Goal: Information Seeking & Learning: Learn about a topic

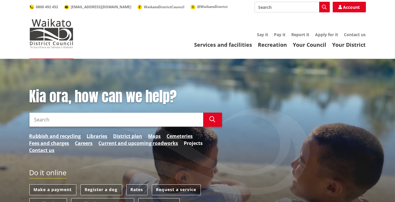
click at [189, 145] on link "Projects" at bounding box center [193, 142] width 19 height 7
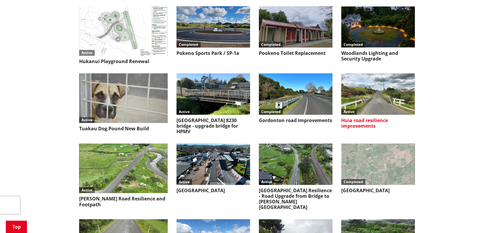
scroll to position [557, 0]
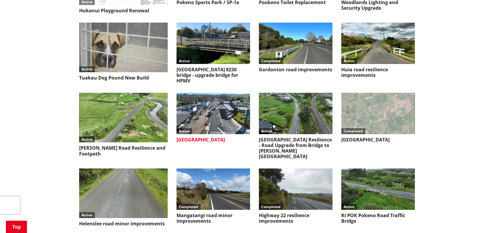
click at [214, 131] on link "Active Pokeno Main Street" at bounding box center [214, 118] width 74 height 50
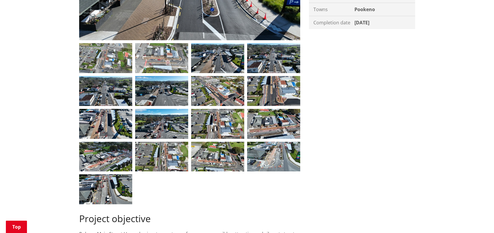
scroll to position [117, 0]
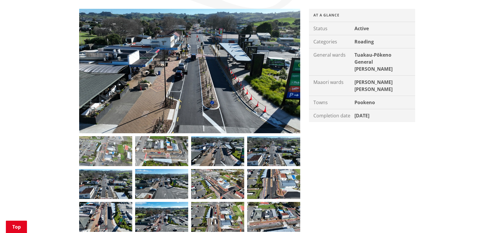
click at [111, 150] on img at bounding box center [105, 151] width 53 height 30
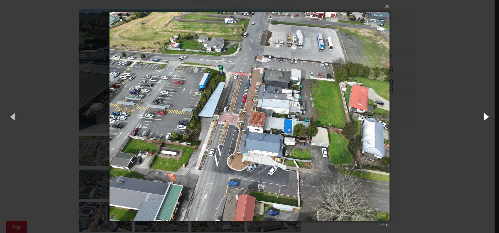
click at [491, 117] on button "button" at bounding box center [485, 116] width 26 height 32
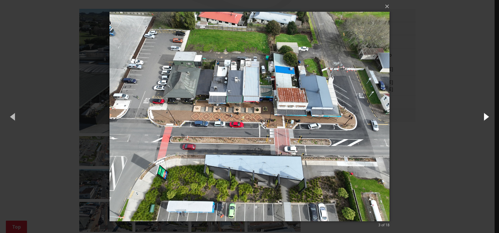
click at [488, 117] on button "button" at bounding box center [485, 116] width 26 height 32
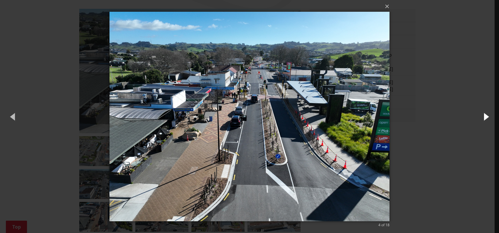
click at [487, 117] on button "button" at bounding box center [485, 116] width 26 height 32
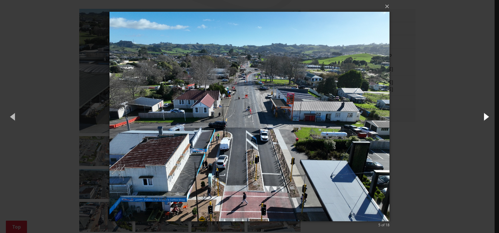
click at [487, 117] on button "button" at bounding box center [485, 116] width 26 height 32
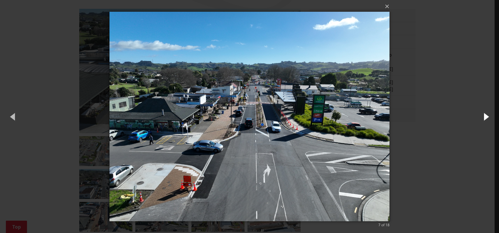
click at [487, 117] on button "button" at bounding box center [485, 116] width 26 height 32
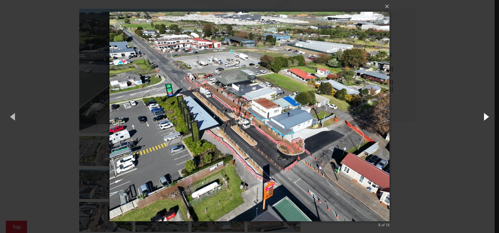
click at [487, 117] on button "button" at bounding box center [485, 116] width 26 height 32
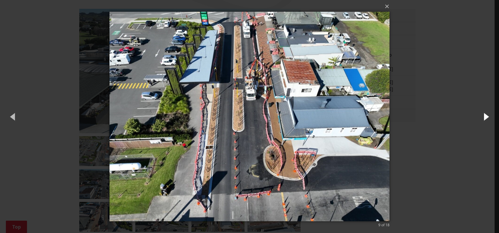
click at [487, 117] on button "button" at bounding box center [485, 116] width 26 height 32
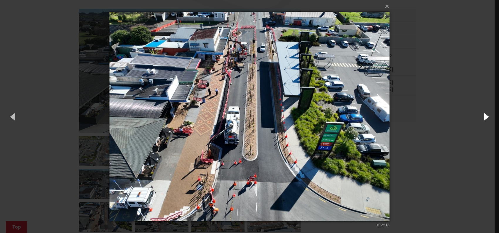
click at [487, 117] on button "button" at bounding box center [485, 116] width 26 height 32
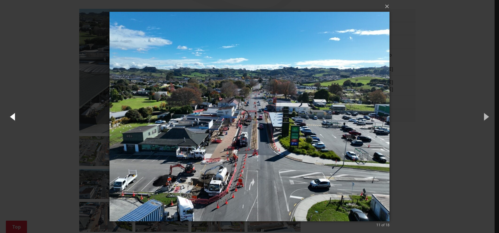
click at [18, 116] on button "button" at bounding box center [13, 116] width 26 height 32
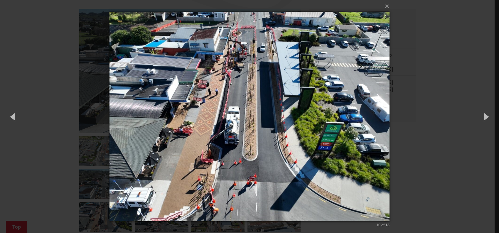
click at [470, 117] on div "× 10 of 18 Loading..." at bounding box center [249, 116] width 499 height 233
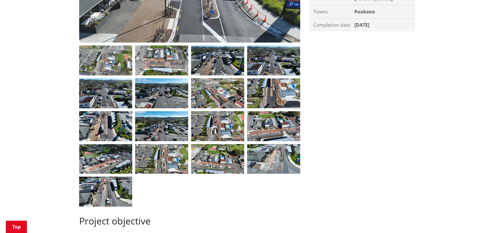
scroll to position [176, 0]
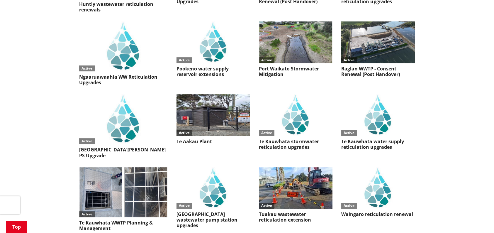
scroll to position [1843, 0]
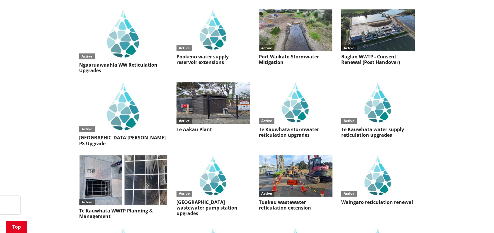
scroll to position [1902, 0]
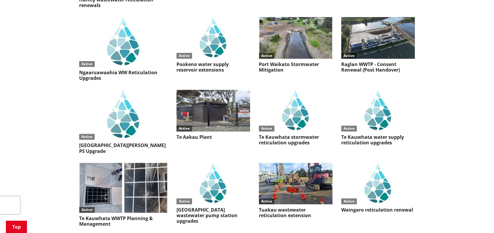
scroll to position [1873, 0]
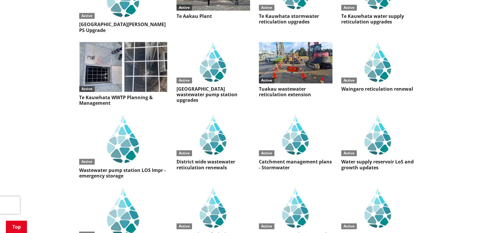
scroll to position [1990, 0]
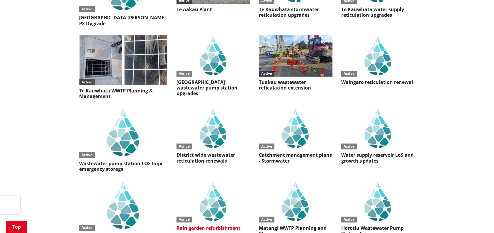
click at [200, 181] on link "Active Rain garden refurbishment" at bounding box center [214, 206] width 74 height 50
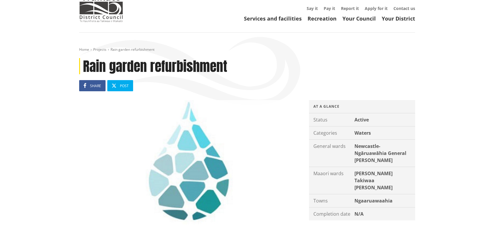
scroll to position [59, 0]
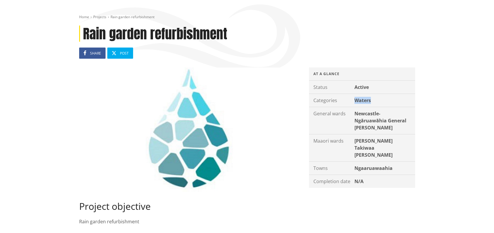
drag, startPoint x: 356, startPoint y: 99, endPoint x: 379, endPoint y: 99, distance: 22.6
click at [379, 99] on div "Waters" at bounding box center [384, 100] width 62 height 13
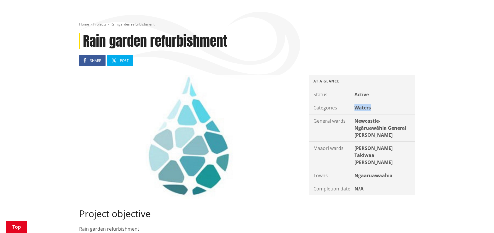
scroll to position [0, 0]
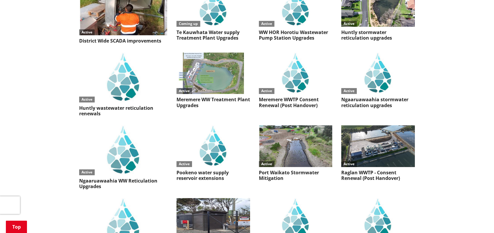
scroll to position [1697, 0]
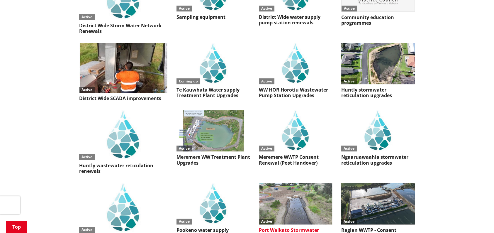
click at [282, 183] on link "Active Port Waikato Stormwater Mitigation" at bounding box center [296, 211] width 74 height 56
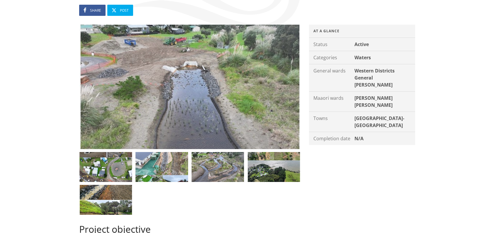
scroll to position [117, 0]
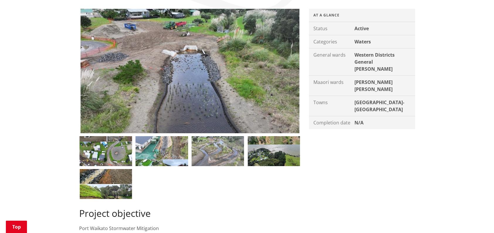
click at [216, 156] on img at bounding box center [217, 151] width 53 height 30
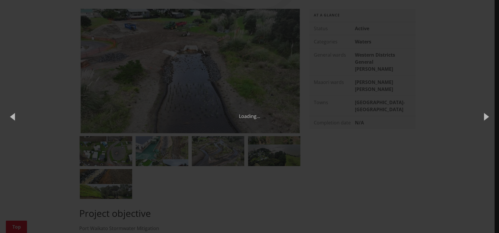
click at [383, 153] on div "× 4 of 6 Loading..." at bounding box center [249, 116] width 499 height 233
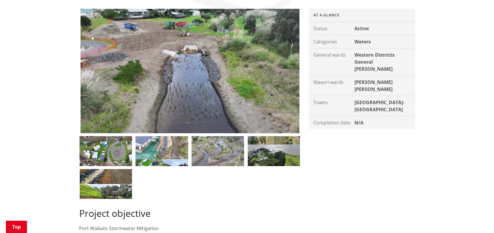
click at [217, 147] on img at bounding box center [217, 151] width 53 height 30
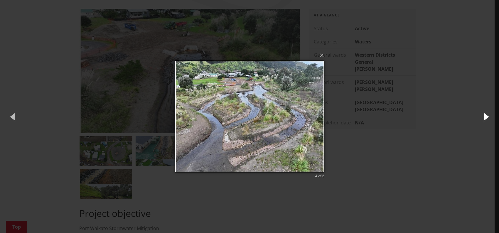
click at [486, 116] on button "button" at bounding box center [485, 116] width 26 height 32
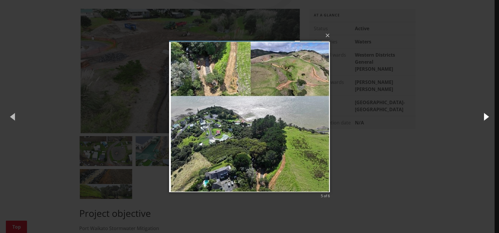
click at [486, 116] on button "button" at bounding box center [485, 116] width 26 height 32
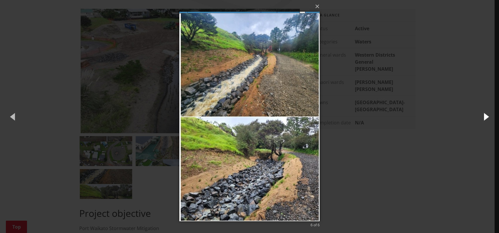
click at [486, 116] on button "button" at bounding box center [485, 116] width 26 height 32
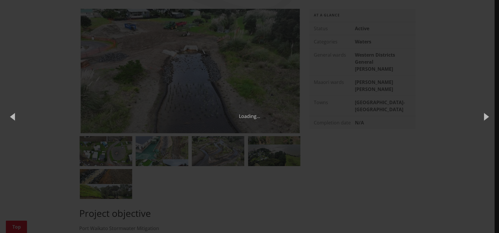
click at [400, 115] on div "Loading..." at bounding box center [249, 116] width 494 height 7
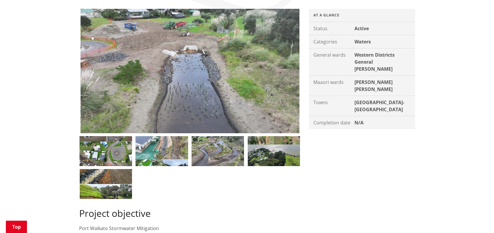
click at [193, 58] on img at bounding box center [189, 71] width 221 height 124
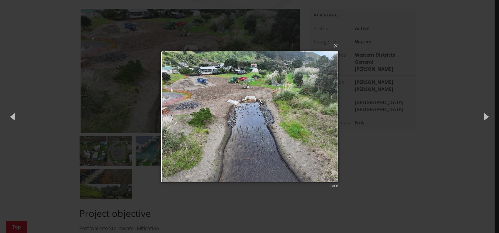
click at [384, 104] on div "× 1 of 6 Loading..." at bounding box center [249, 116] width 499 height 233
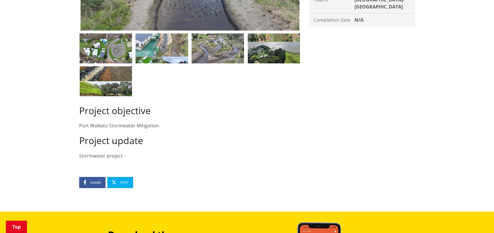
scroll to position [88, 0]
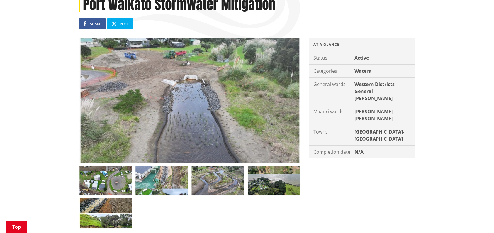
click at [156, 120] on img at bounding box center [189, 100] width 221 height 124
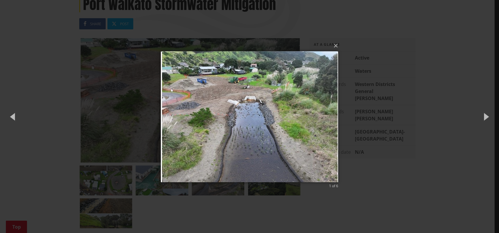
click at [396, 138] on div "× 1 of 6 Loading..." at bounding box center [249, 116] width 499 height 233
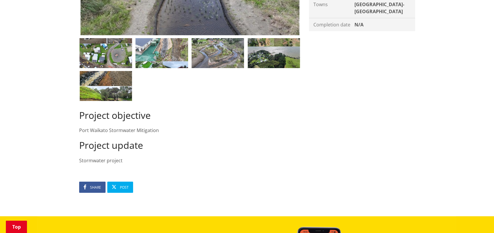
scroll to position [205, 0]
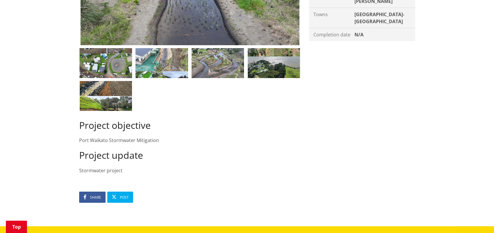
click at [129, 141] on div "Project objective Port Waikato Stormwater Mitigation" at bounding box center [189, 132] width 221 height 24
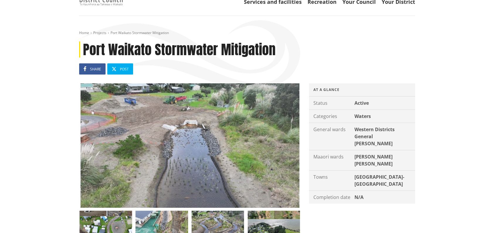
scroll to position [0, 0]
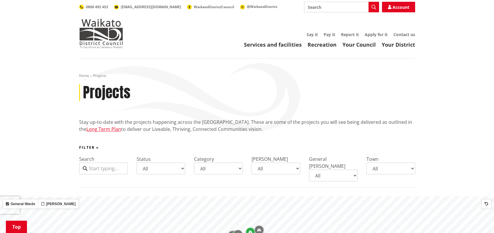
scroll to position [1697, 0]
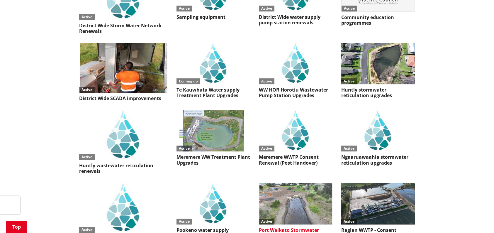
click at [294, 183] on link "Active [GEOGRAPHIC_DATA] Stormwater Mitigation" at bounding box center [296, 211] width 74 height 56
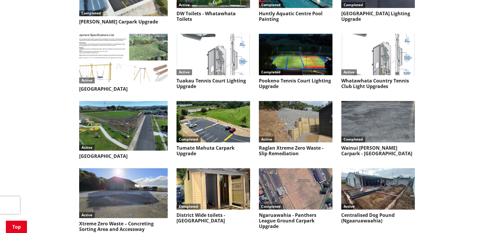
scroll to position [2430, 0]
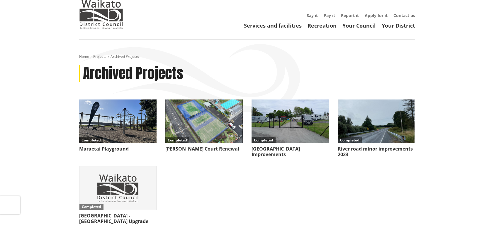
scroll to position [29, 0]
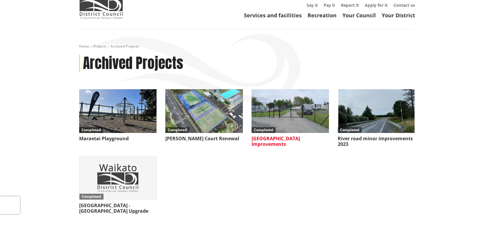
click at [286, 140] on h3 "[GEOGRAPHIC_DATA] Improvements" at bounding box center [290, 141] width 77 height 11
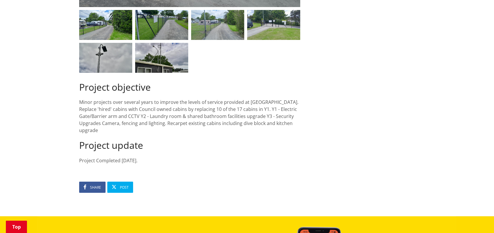
scroll to position [147, 0]
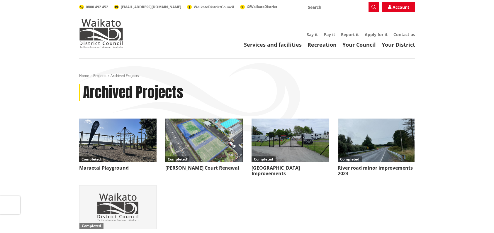
scroll to position [29, 0]
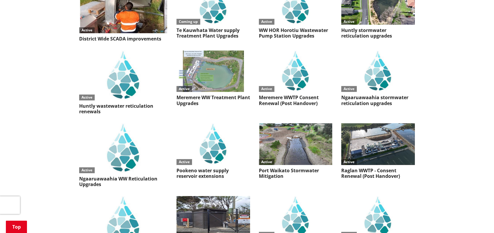
scroll to position [1756, 0]
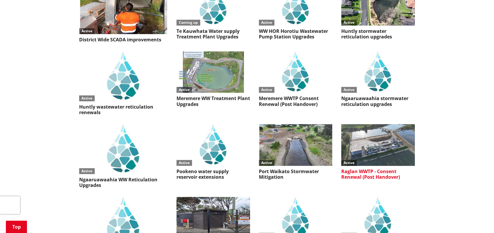
click at [377, 169] on h3 "Raglan WWTP - Consent Renewal (Post Handover)" at bounding box center [379, 174] width 74 height 11
click at [365, 169] on h3 "Raglan WWTP - Consent Renewal (Post Handover)" at bounding box center [379, 174] width 74 height 11
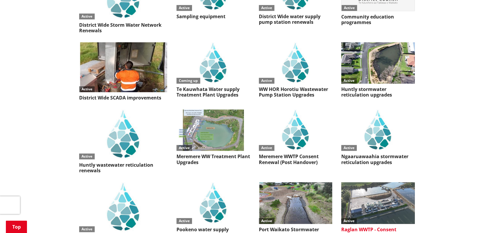
scroll to position [1697, 0]
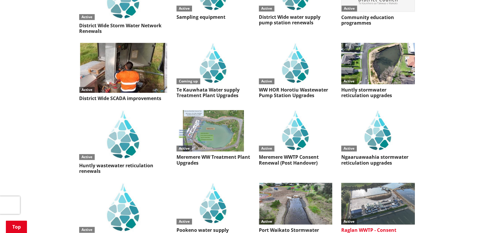
click at [380, 227] on h3 "Raglan WWTP - Consent Renewal (Post Handover)" at bounding box center [379, 232] width 74 height 11
click at [376, 227] on h3 "Raglan WWTP - Consent Renewal (Post Handover)" at bounding box center [379, 232] width 74 height 11
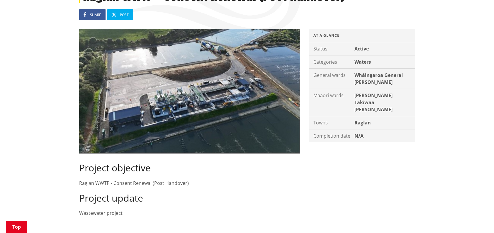
scroll to position [88, 0]
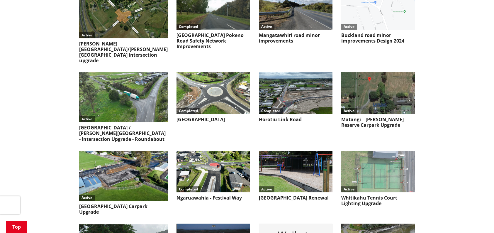
scroll to position [817, 0]
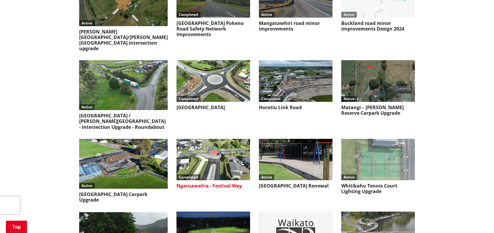
click at [194, 144] on img at bounding box center [214, 159] width 74 height 41
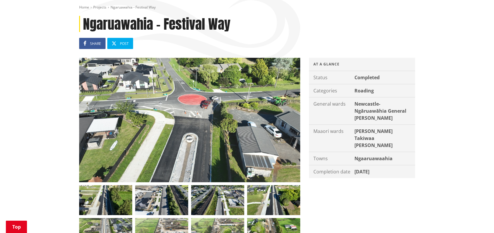
scroll to position [88, 0]
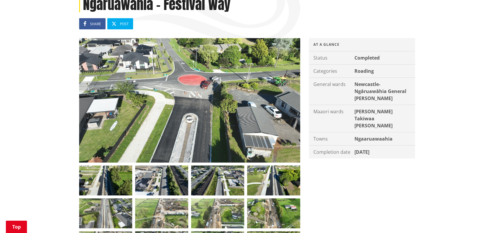
click at [218, 136] on img at bounding box center [189, 100] width 221 height 124
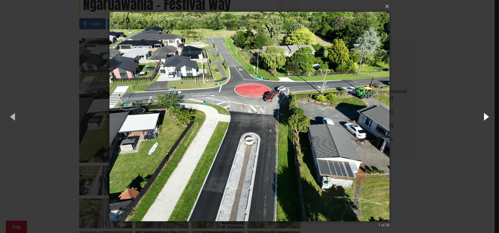
click at [486, 116] on button "button" at bounding box center [485, 116] width 26 height 32
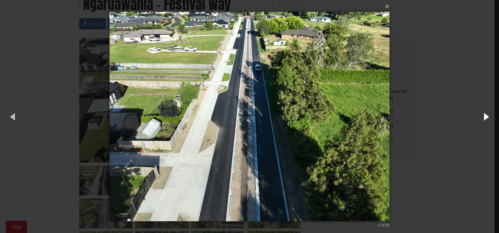
click at [486, 116] on button "button" at bounding box center [485, 116] width 26 height 32
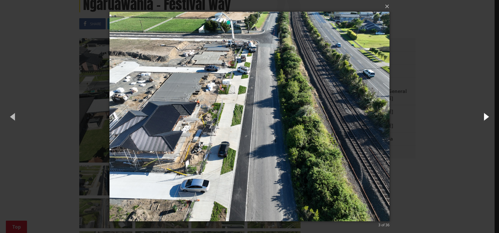
click at [485, 116] on button "button" at bounding box center [485, 116] width 26 height 32
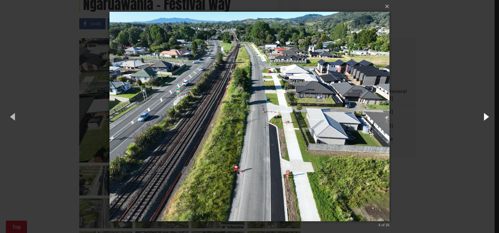
click at [485, 116] on button "button" at bounding box center [485, 116] width 26 height 32
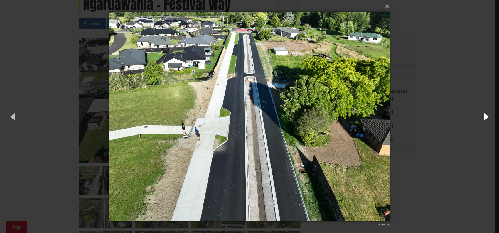
click at [485, 116] on button "button" at bounding box center [485, 116] width 26 height 32
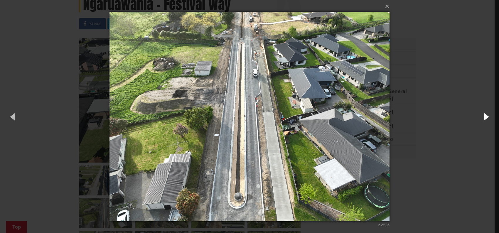
click at [485, 116] on button "button" at bounding box center [485, 116] width 26 height 32
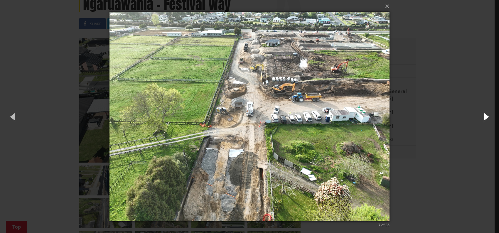
click at [484, 111] on button "button" at bounding box center [485, 116] width 26 height 32
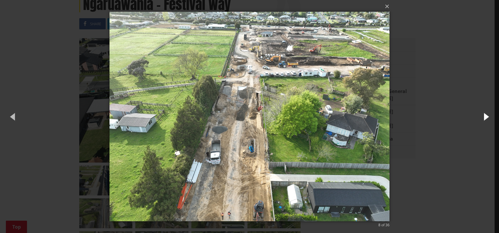
click at [484, 111] on button "button" at bounding box center [485, 116] width 26 height 32
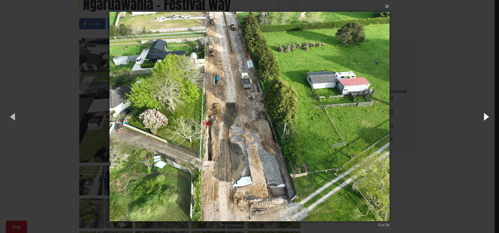
click at [484, 111] on button "button" at bounding box center [485, 116] width 26 height 32
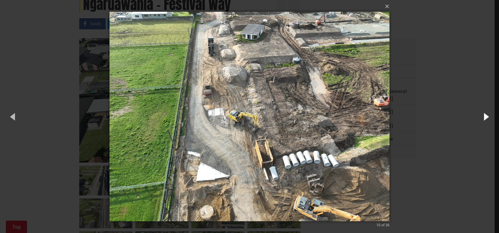
click at [484, 111] on button "button" at bounding box center [485, 116] width 26 height 32
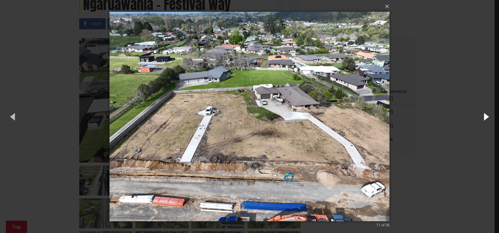
click at [484, 111] on button "button" at bounding box center [485, 116] width 26 height 32
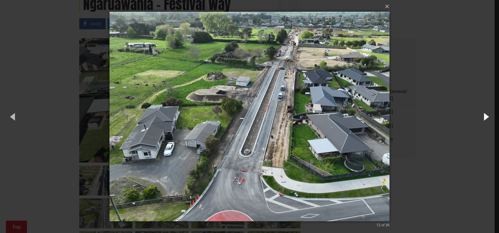
click at [484, 111] on button "button" at bounding box center [485, 116] width 26 height 32
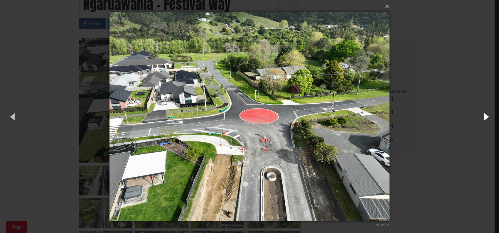
click at [484, 111] on button "button" at bounding box center [485, 116] width 26 height 32
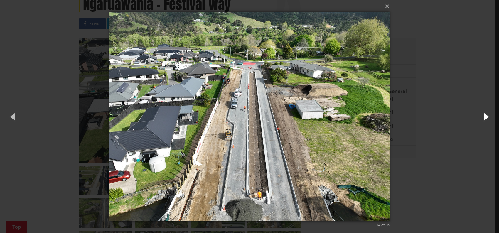
click at [484, 111] on button "button" at bounding box center [485, 116] width 26 height 32
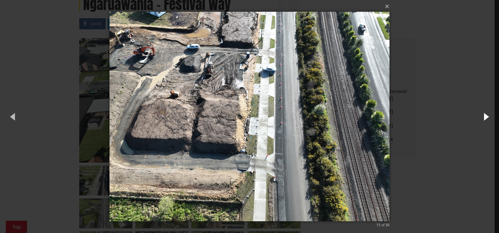
click at [484, 111] on button "button" at bounding box center [485, 116] width 26 height 32
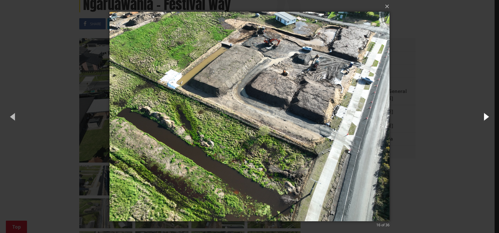
click at [484, 111] on button "button" at bounding box center [485, 116] width 26 height 32
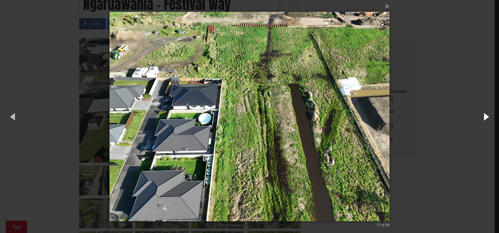
click at [484, 111] on button "button" at bounding box center [485, 116] width 26 height 32
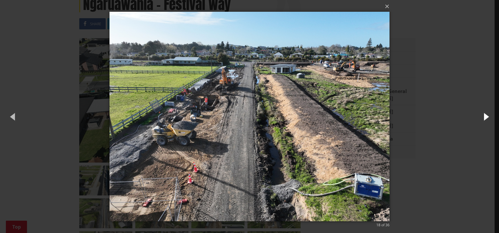
click at [484, 111] on button "button" at bounding box center [485, 116] width 26 height 32
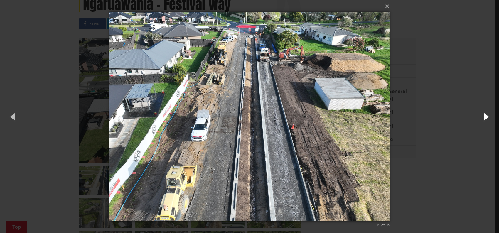
click at [484, 111] on button "button" at bounding box center [485, 116] width 26 height 32
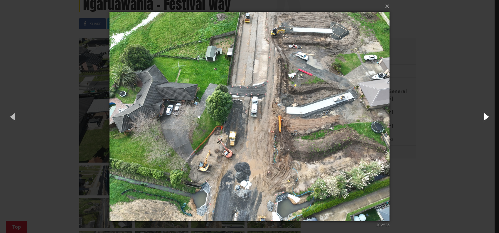
click at [484, 111] on button "button" at bounding box center [485, 116] width 26 height 32
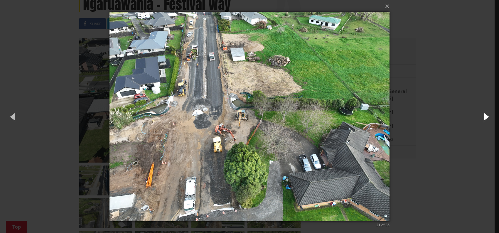
click at [484, 111] on button "button" at bounding box center [485, 116] width 26 height 32
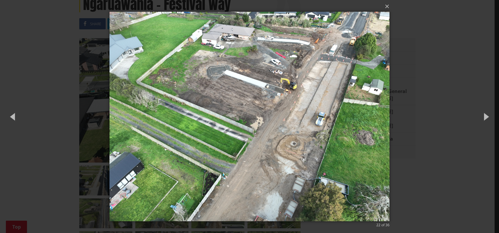
click at [469, 32] on div "× 22 of 36 Loading..." at bounding box center [249, 116] width 499 height 233
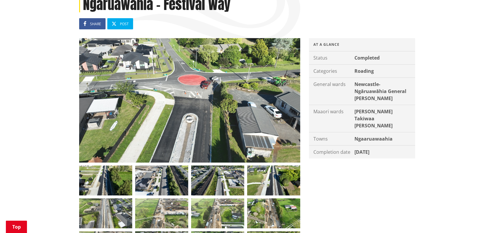
click at [226, 114] on img at bounding box center [189, 100] width 221 height 124
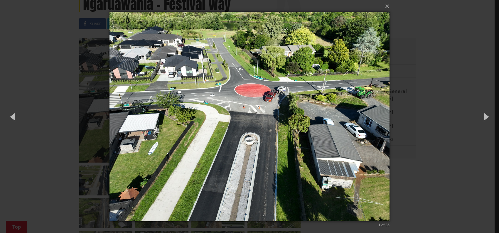
click at [233, 179] on img at bounding box center [249, 116] width 280 height 233
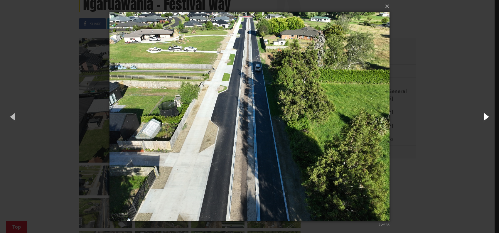
click at [485, 119] on button "button" at bounding box center [485, 116] width 26 height 32
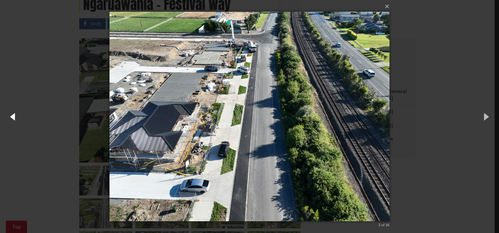
click at [13, 120] on button "button" at bounding box center [13, 116] width 26 height 32
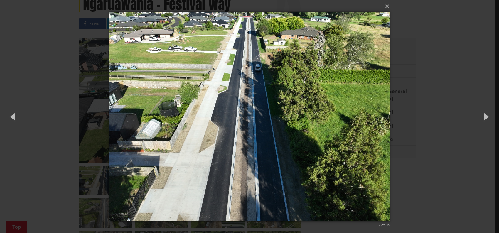
click at [235, 179] on img at bounding box center [249, 116] width 280 height 233
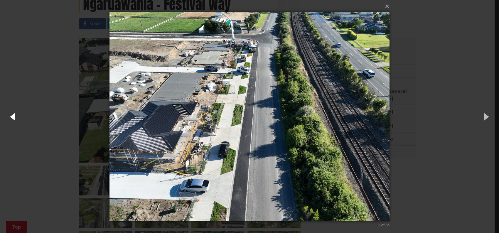
click at [6, 121] on button "button" at bounding box center [13, 116] width 26 height 32
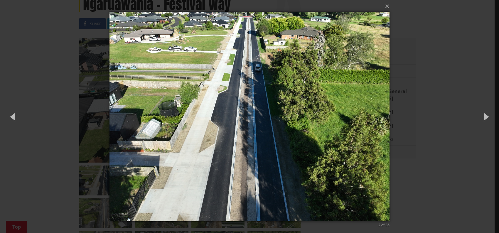
click at [465, 39] on div "× 2 of 36 Loading..." at bounding box center [249, 116] width 499 height 233
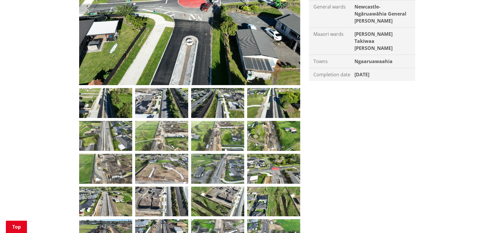
scroll to position [0, 0]
